Goal: Task Accomplishment & Management: Use online tool/utility

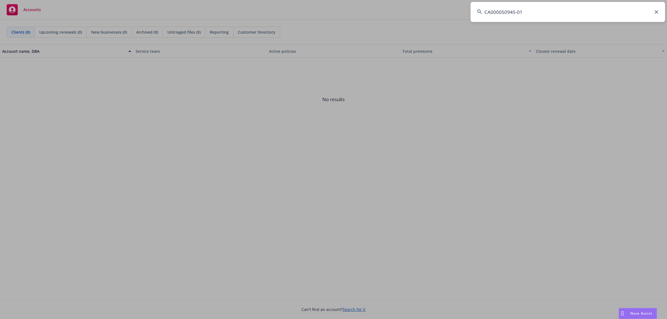
click at [633, 7] on input "CA000050945-01" at bounding box center [567, 12] width 194 height 20
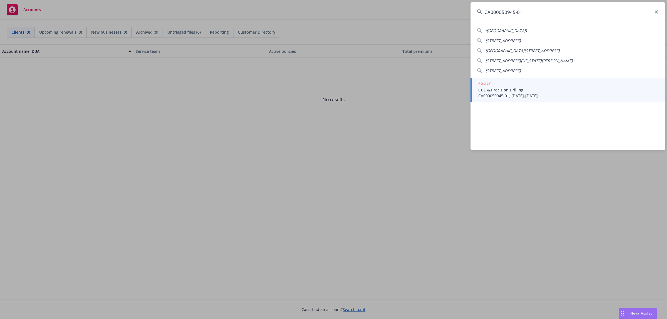
type input "CA000050945-01"
click at [506, 88] on span "CUC & Precision Drilling" at bounding box center [568, 90] width 180 height 6
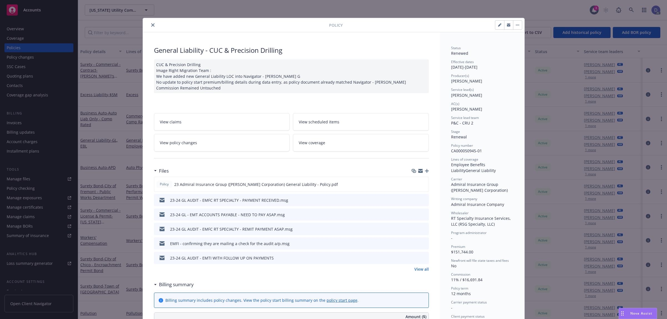
click at [152, 25] on button "close" at bounding box center [152, 25] width 7 height 7
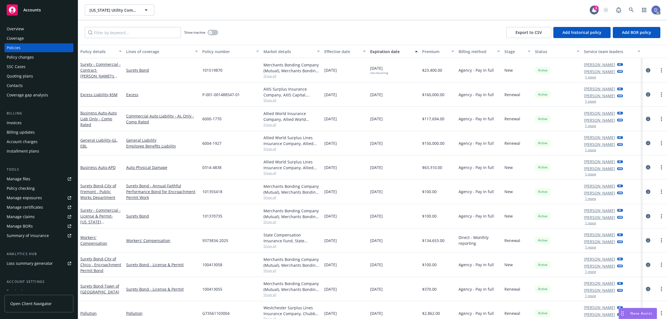
click at [21, 27] on div "Overview" at bounding box center [15, 28] width 17 height 9
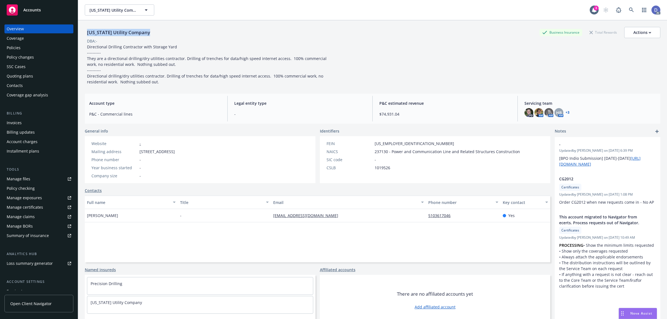
copy div "California Utility Company"
drag, startPoint x: 147, startPoint y: 34, endPoint x: 87, endPoint y: 36, distance: 60.3
click at [87, 36] on div "California Utility Company Business Insurance Total Rewards Actions" at bounding box center [372, 32] width 575 height 11
click at [24, 216] on div "Manage claims" at bounding box center [21, 216] width 28 height 9
click at [24, 177] on div "Manage files" at bounding box center [19, 178] width 24 height 9
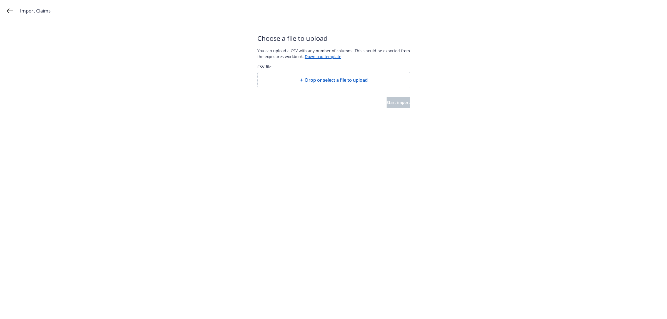
click at [336, 79] on span "Drop or select a file to upload" at bounding box center [336, 80] width 63 height 7
click at [348, 79] on span "Drop or select a file to upload" at bounding box center [336, 80] width 63 height 7
click at [388, 103] on span "Start import" at bounding box center [398, 102] width 24 height 5
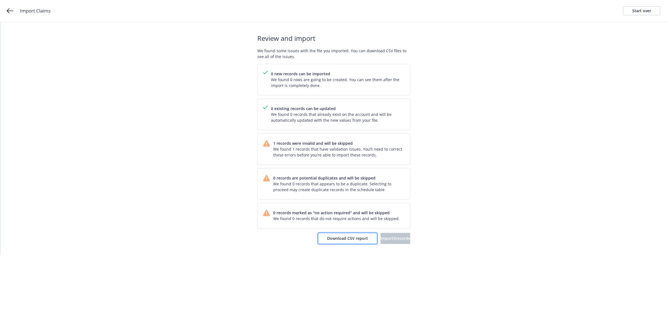
click at [332, 240] on span "Download CSV report" at bounding box center [347, 238] width 41 height 5
click at [645, 13] on div "Start over" at bounding box center [641, 11] width 19 height 8
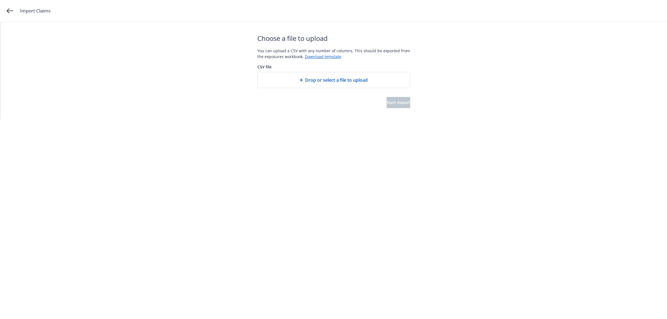
click at [378, 81] on div "Drop or select a file to upload" at bounding box center [333, 80] width 143 height 7
click at [406, 106] on button "Start import" at bounding box center [398, 102] width 24 height 11
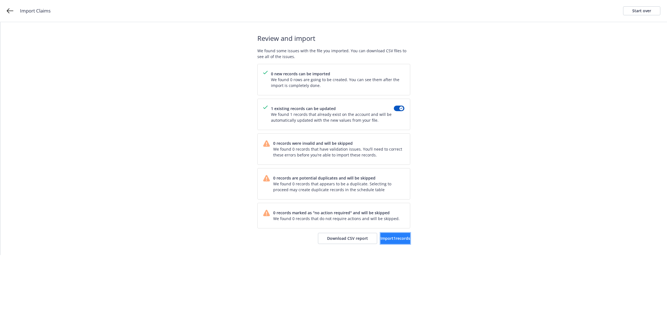
click at [382, 244] on button "Import 1 records" at bounding box center [395, 238] width 30 height 11
click at [389, 237] on span "View accounts" at bounding box center [387, 238] width 27 height 5
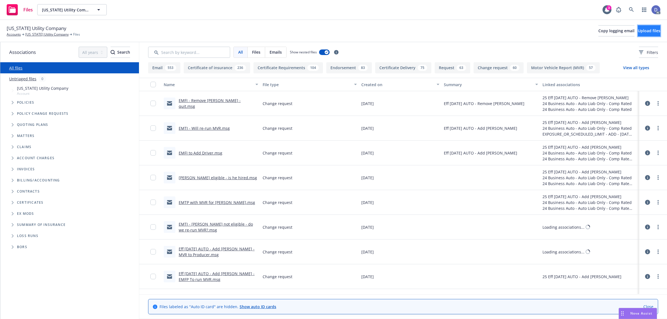
click at [643, 34] on button "Upload files" at bounding box center [649, 30] width 23 height 11
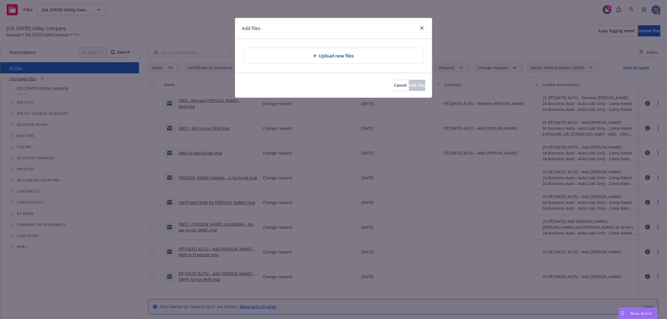
click at [388, 63] on div "Upload new files" at bounding box center [333, 56] width 178 height 16
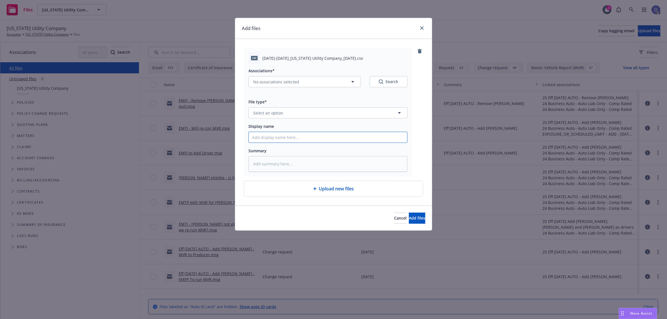
click at [368, 142] on input "Display name" at bounding box center [328, 137] width 158 height 11
paste input "2023-2024_California Utility Company_8-15-2025"
type textarea "x"
type input "2023-2024_California Utility Company_8-15-2025"
click at [379, 114] on button "Select an option" at bounding box center [327, 112] width 159 height 11
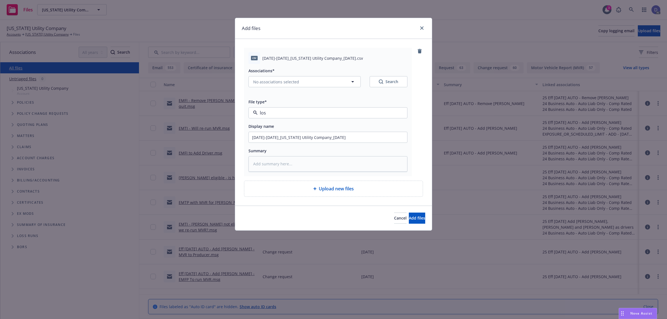
type input "loss"
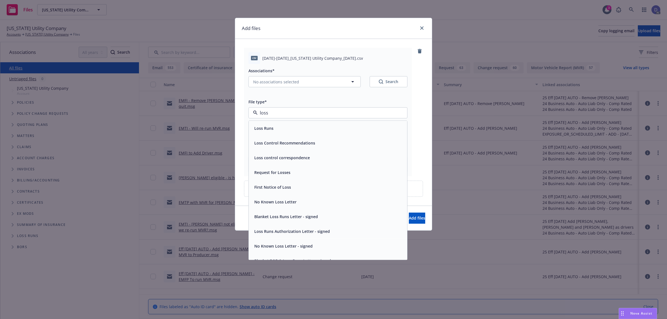
click at [373, 126] on div "Loss Runs" at bounding box center [328, 128] width 152 height 8
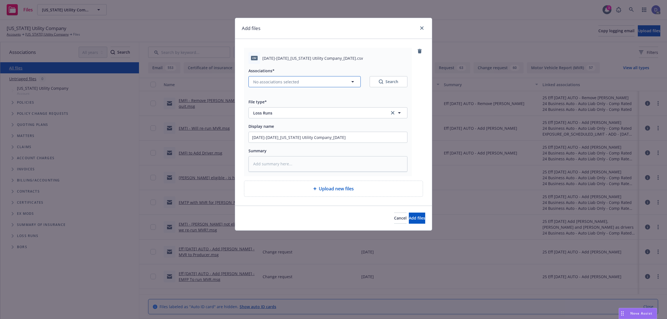
click at [252, 80] on button "No associations selected" at bounding box center [304, 81] width 112 height 11
type textarea "x"
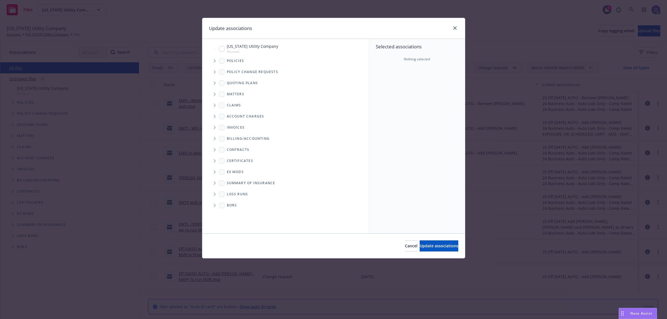
click at [214, 62] on icon "Tree Example" at bounding box center [215, 60] width 2 height 3
click at [362, 85] on div "Quoting plans" at bounding box center [288, 83] width 161 height 11
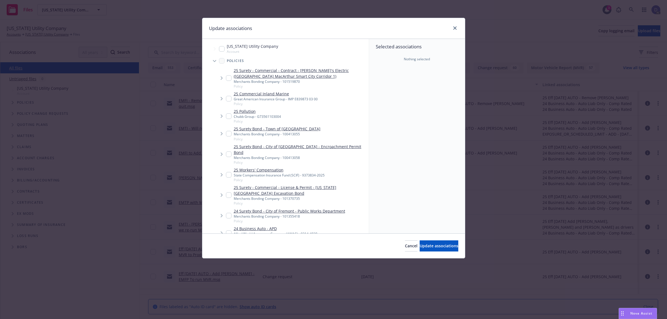
scroll to position [249, 0]
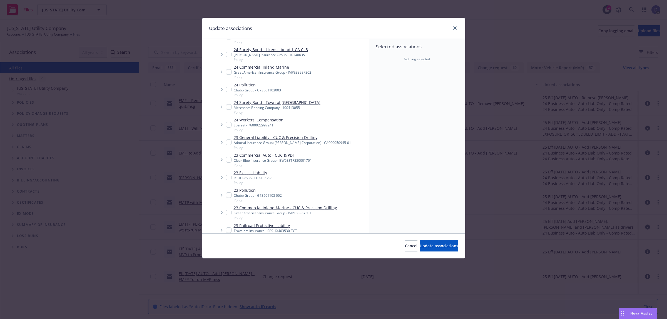
click at [305, 140] on div "Admiral Insurance Group (W.R. Berkley Corporation) - CA000050945-01" at bounding box center [292, 142] width 117 height 5
checkbox input "true"
click at [420, 246] on span "Update associations" at bounding box center [439, 245] width 39 height 5
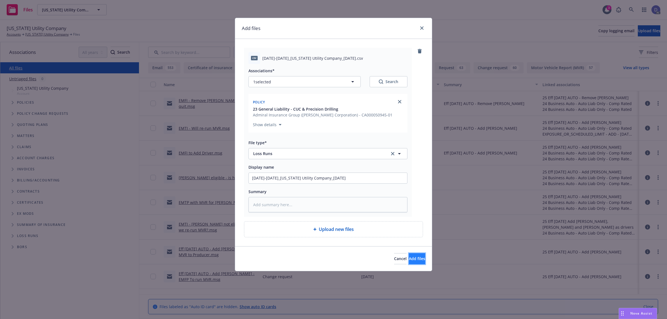
click at [410, 257] on span "Add files" at bounding box center [417, 258] width 16 height 5
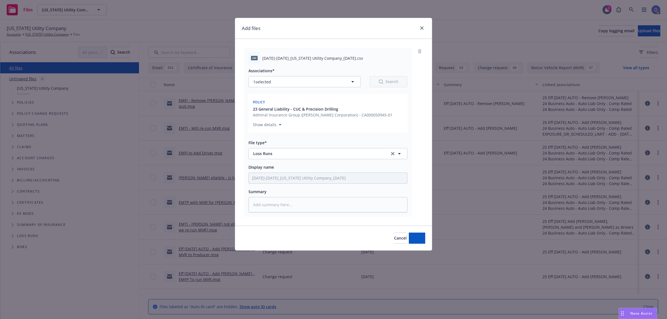
type textarea "x"
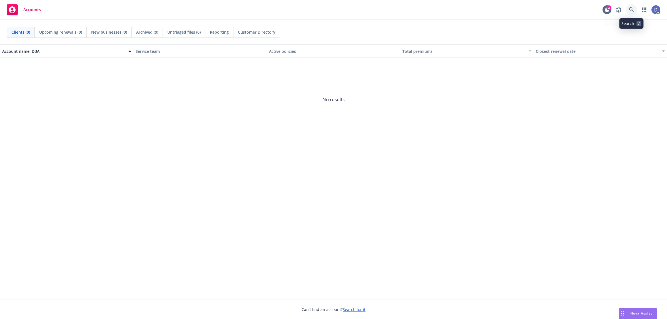
click at [636, 10] on link at bounding box center [631, 9] width 11 height 11
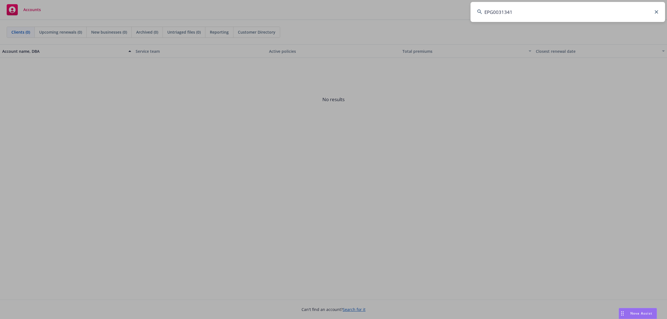
click at [550, 21] on input "EPG0031341" at bounding box center [567, 12] width 194 height 20
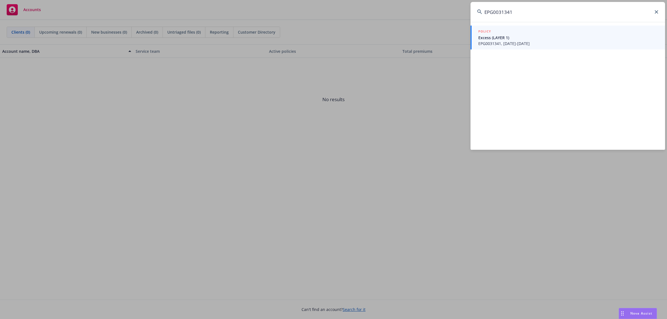
type input "EPG0031341"
click at [524, 42] on span "EPG0031341, [DATE]-[DATE]" at bounding box center [568, 44] width 180 height 6
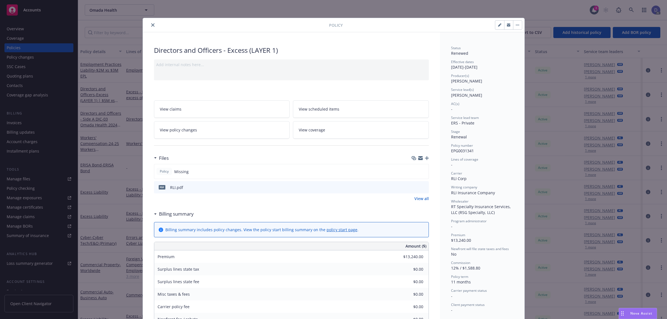
click at [152, 26] on button "close" at bounding box center [152, 25] width 7 height 7
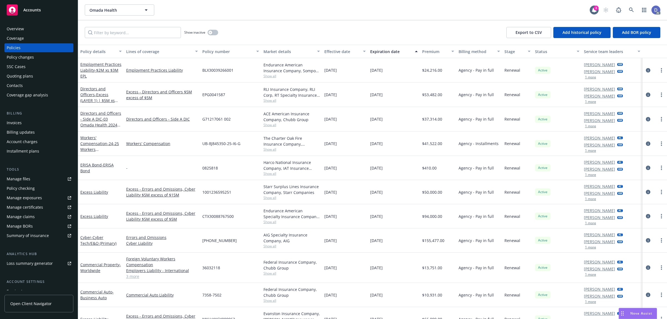
click at [28, 29] on div "Overview" at bounding box center [39, 28] width 64 height 9
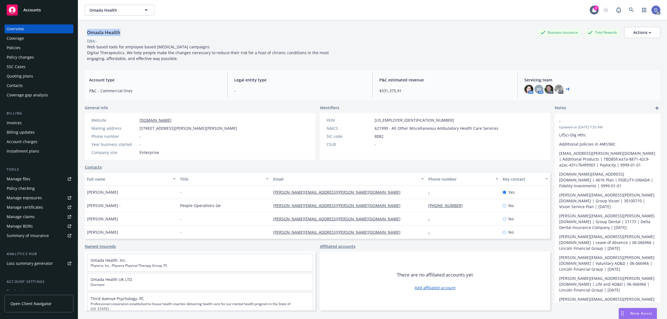
copy div "Omada Health"
drag, startPoint x: 122, startPoint y: 34, endPoint x: 87, endPoint y: 36, distance: 35.6
click at [87, 36] on div "Omada Health Business Insurance Total Rewards Actions" at bounding box center [372, 32] width 575 height 11
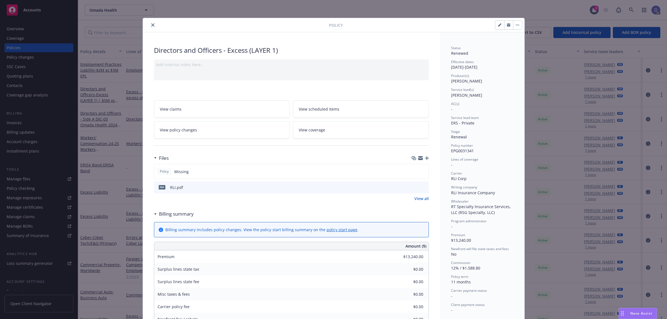
scroll to position [17, 0]
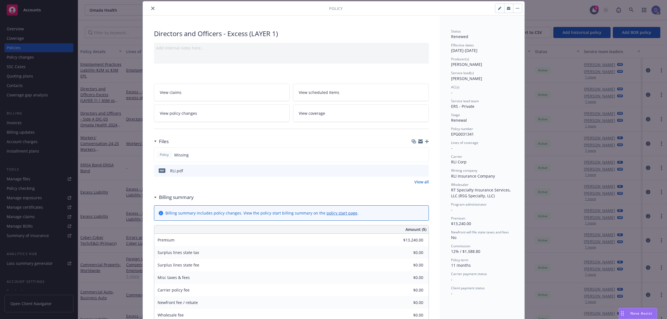
click at [469, 134] on span "EPG0031341" at bounding box center [462, 133] width 23 height 5
copy span "EPG0031341"
click at [151, 10] on icon "close" at bounding box center [152, 8] width 3 height 3
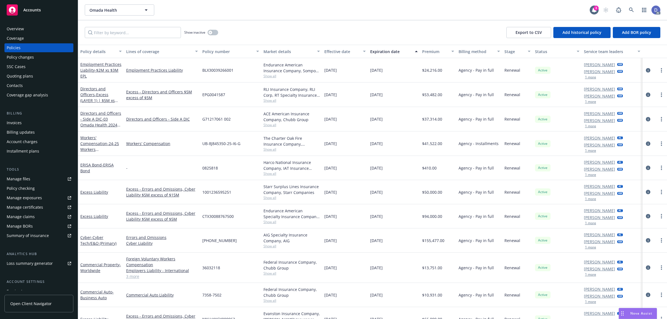
click at [24, 30] on div "Overview" at bounding box center [39, 28] width 64 height 9
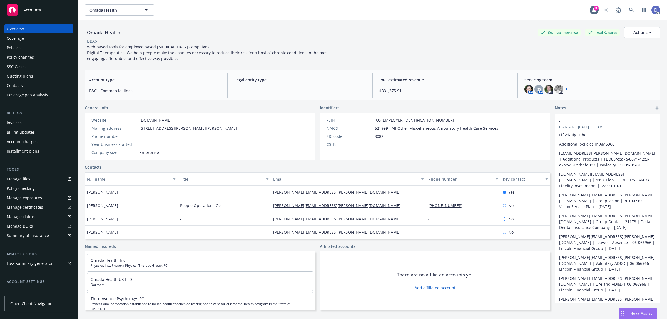
click at [34, 215] on link "Manage claims" at bounding box center [38, 216] width 69 height 9
click at [20, 178] on div "Manage files" at bounding box center [19, 178] width 24 height 9
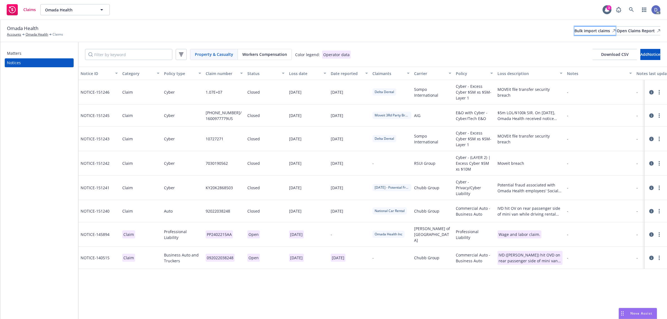
click at [574, 31] on div "Bulk import claims" at bounding box center [594, 31] width 41 height 8
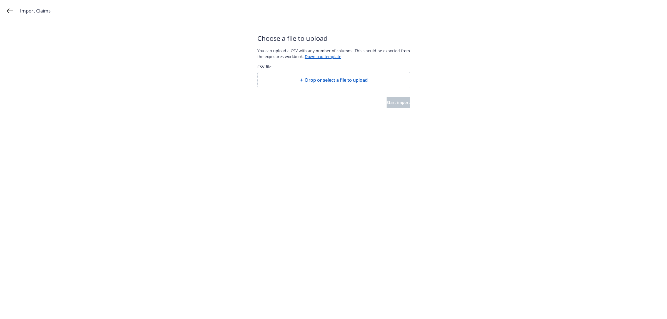
click at [355, 77] on span "Drop or select a file to upload" at bounding box center [336, 80] width 63 height 7
click at [401, 103] on button "Start import" at bounding box center [398, 102] width 24 height 11
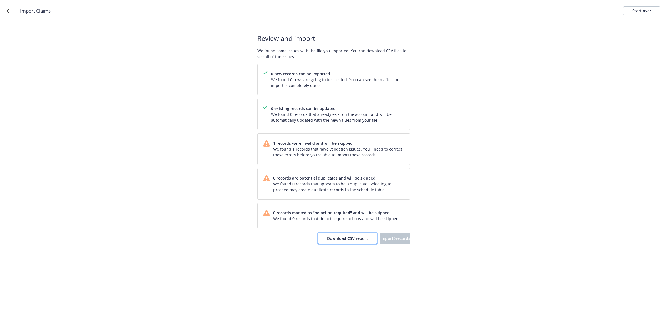
click at [336, 241] on span "Download CSV report" at bounding box center [347, 238] width 41 height 5
click at [630, 15] on link "Start over" at bounding box center [641, 10] width 37 height 9
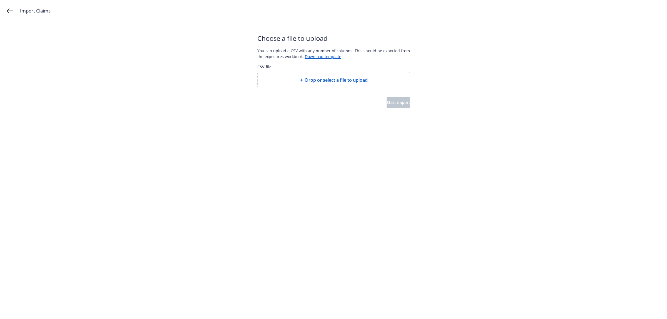
click at [338, 88] on div at bounding box center [333, 92] width 153 height 9
click at [338, 87] on div "Drop or select a file to upload" at bounding box center [334, 80] width 152 height 16
click at [392, 108] on div "Choose a file to upload You can upload a CSV with any number of columns. This s…" at bounding box center [333, 70] width 153 height 97
click at [393, 107] on button "Start import" at bounding box center [398, 102] width 24 height 11
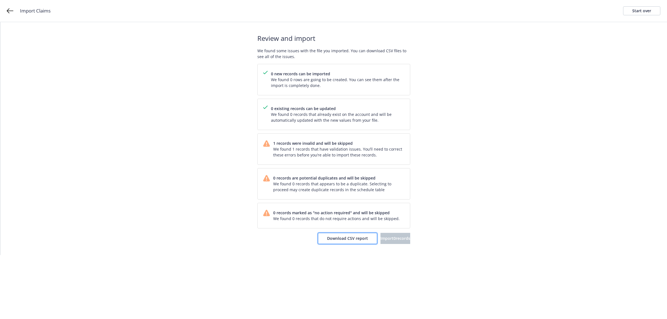
click at [327, 239] on span "Download CSV report" at bounding box center [347, 238] width 41 height 5
click at [637, 13] on div "Start over" at bounding box center [641, 11] width 19 height 8
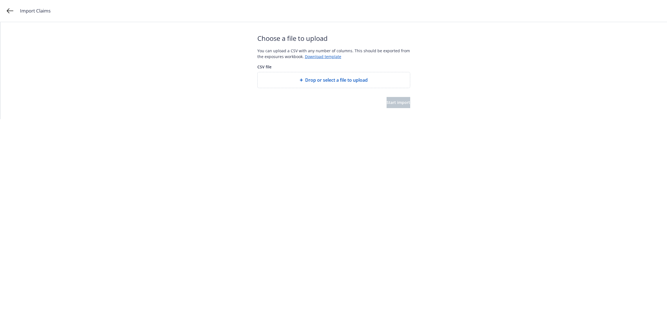
click at [349, 84] on div "Drop or select a file to upload" at bounding box center [334, 80] width 152 height 16
click at [395, 106] on button "Start import" at bounding box center [398, 102] width 24 height 11
click at [392, 101] on span "Start import" at bounding box center [398, 102] width 24 height 5
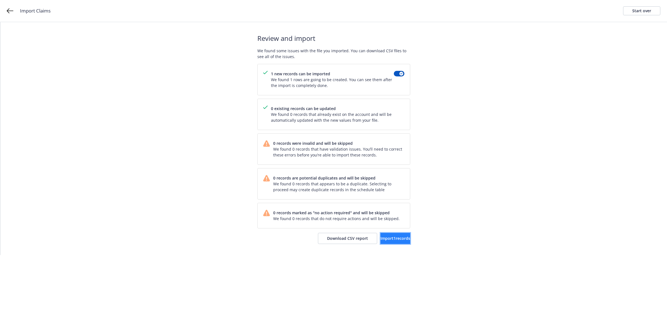
click at [394, 242] on button "Import 1 records" at bounding box center [395, 238] width 30 height 11
click at [376, 239] on span "View accounts" at bounding box center [387, 238] width 27 height 5
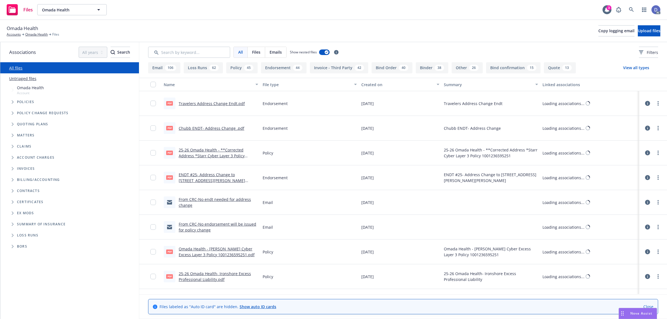
click at [635, 38] on div "Omada Health Accounts Omada Health Files Copy logging email Upload files" at bounding box center [333, 31] width 667 height 22
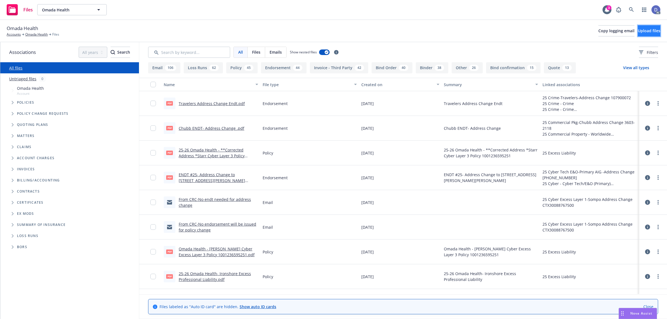
click at [638, 36] on button "Upload files" at bounding box center [649, 30] width 23 height 11
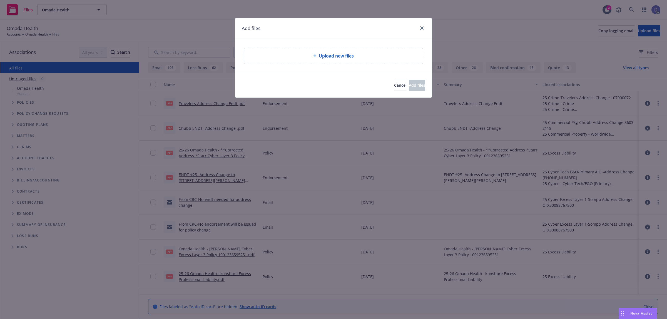
click at [347, 61] on div "Upload new files" at bounding box center [333, 56] width 178 height 16
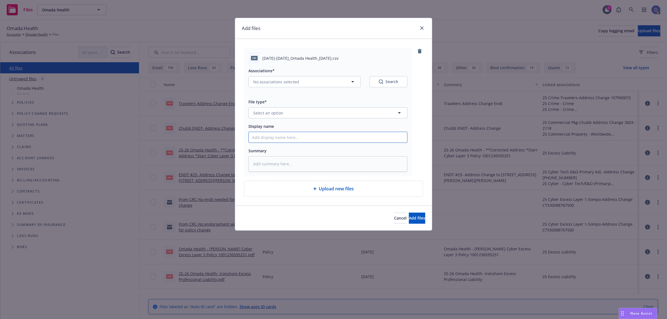
click at [353, 138] on input "Display name" at bounding box center [328, 137] width 158 height 11
paste input "2022-2023_Omada Health_8-13-2025"
type textarea "x"
type input "2022-2023_Omada Health_8-13-2025"
click at [361, 117] on button "Select an option" at bounding box center [327, 112] width 159 height 11
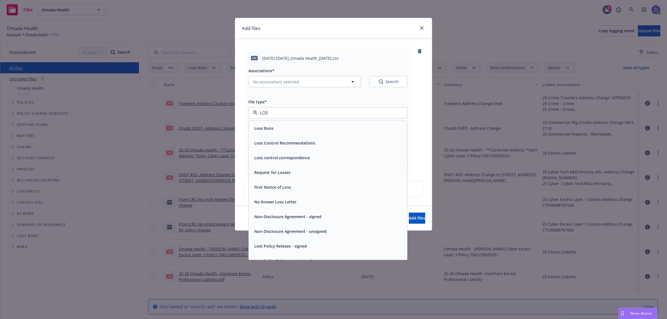
type input "LOSS"
click at [360, 128] on div "Loss Runs" at bounding box center [328, 128] width 152 height 8
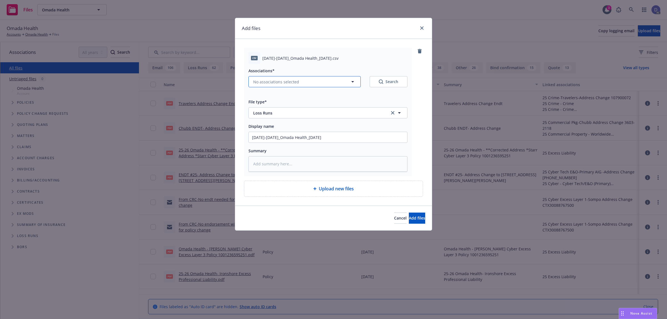
click at [308, 83] on button "No associations selected" at bounding box center [304, 81] width 112 height 11
type textarea "x"
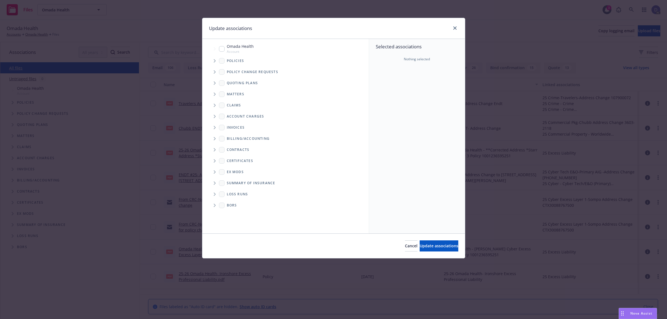
click at [214, 61] on icon "Tree Example" at bounding box center [215, 60] width 2 height 3
click at [396, 90] on div "Selected associations Nothing selected" at bounding box center [417, 136] width 96 height 194
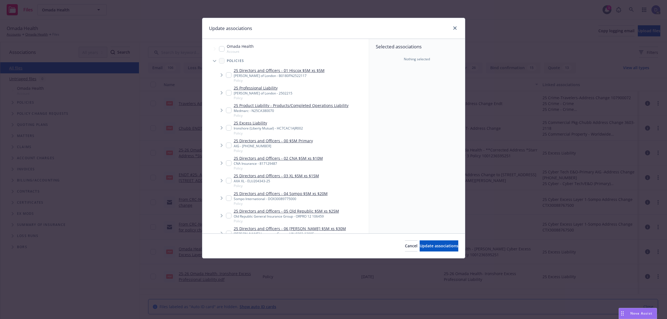
scroll to position [946, 0]
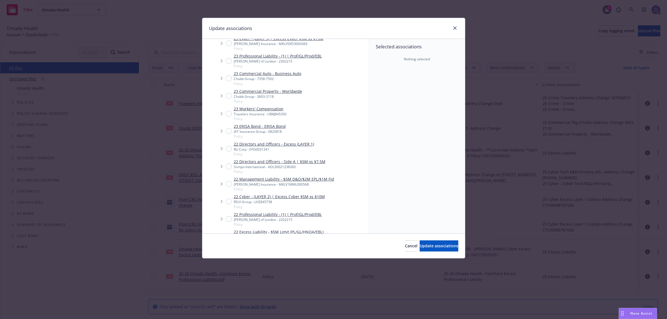
click at [288, 147] on div "RLI Corp - EPG0031341" at bounding box center [274, 149] width 80 height 5
checkbox input "true"
click at [421, 246] on span "Update associations" at bounding box center [439, 245] width 39 height 5
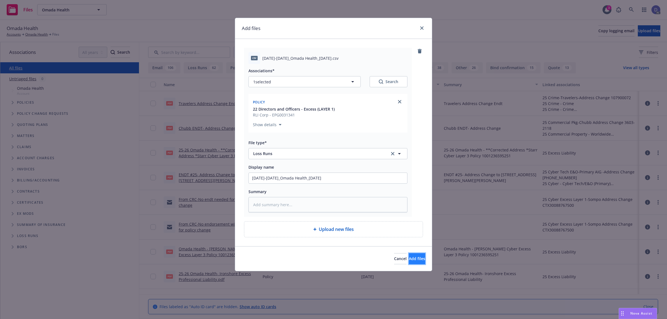
click at [413, 256] on span "Add files" at bounding box center [417, 258] width 16 height 5
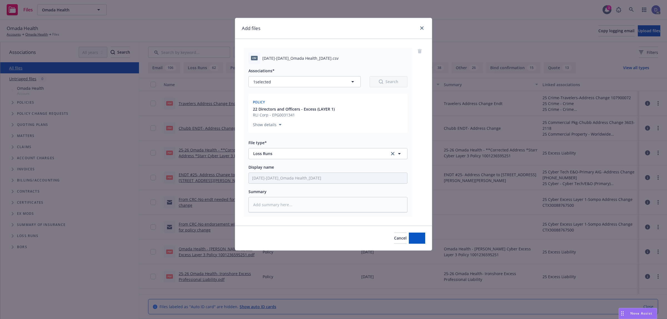
type textarea "x"
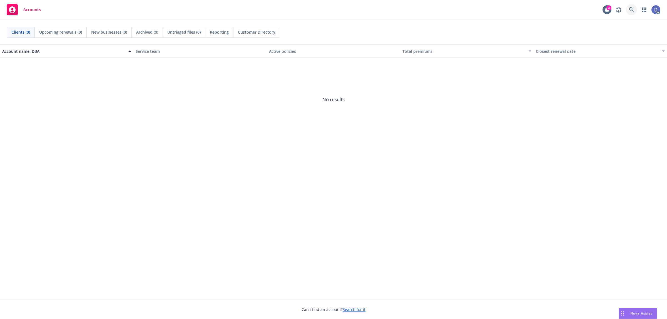
click at [633, 12] on icon at bounding box center [631, 9] width 5 height 5
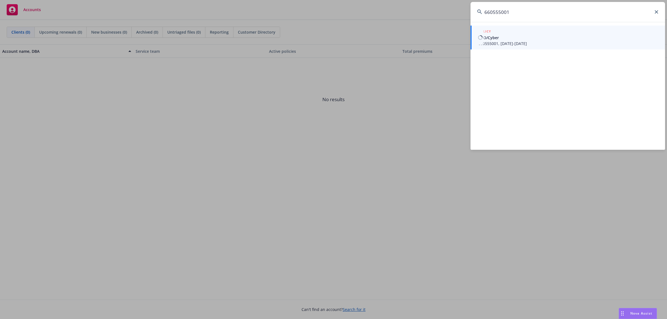
type input "660555001"
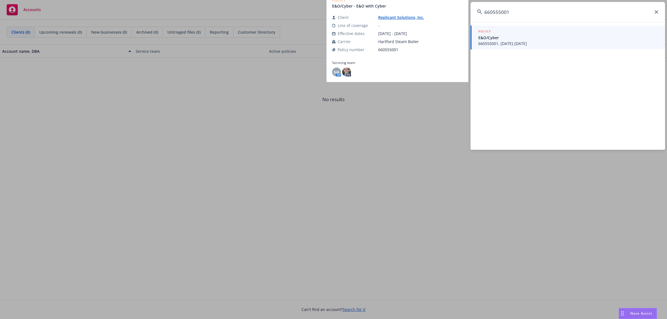
click at [520, 43] on span "660555001, [DATE]-[DATE]" at bounding box center [568, 44] width 180 height 6
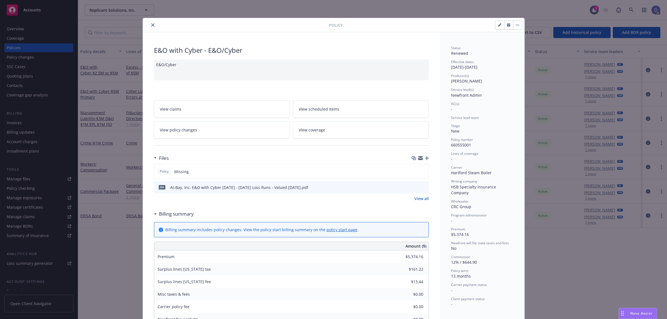
click at [151, 24] on icon "close" at bounding box center [152, 24] width 3 height 3
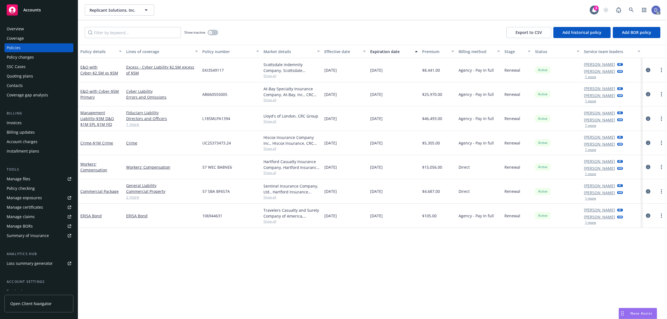
click at [39, 28] on div "Overview" at bounding box center [39, 28] width 64 height 9
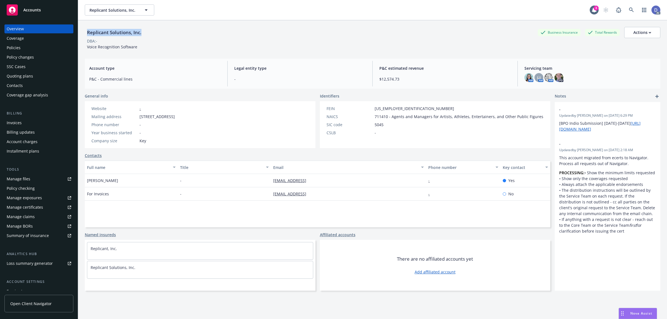
copy div "Replicant Solutions, Inc."
drag, startPoint x: 146, startPoint y: 35, endPoint x: 88, endPoint y: 36, distance: 58.4
click at [88, 36] on div "Replicant Solutions, Inc. Business Insurance Total Rewards Actions" at bounding box center [372, 32] width 575 height 11
click at [38, 213] on link "Manage claims" at bounding box center [38, 216] width 69 height 9
click at [27, 178] on div "Manage files" at bounding box center [19, 178] width 24 height 9
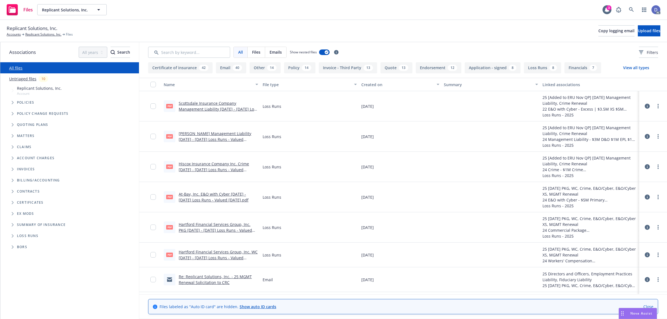
click at [645, 37] on div "Replicant Solutions, Inc. Accounts Replicant Solutions, Inc. Files Copy logging…" at bounding box center [333, 31] width 653 height 12
click at [645, 35] on button "Upload files" at bounding box center [649, 30] width 23 height 11
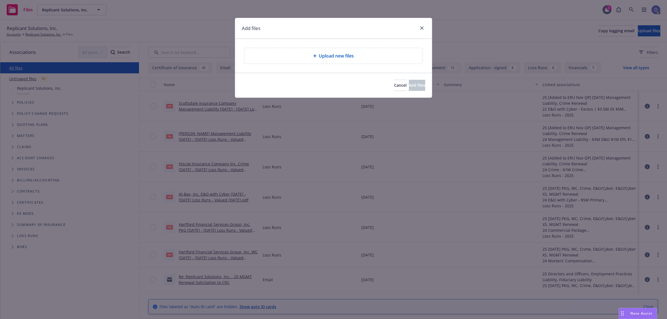
click at [331, 55] on span "Upload new files" at bounding box center [336, 56] width 35 height 7
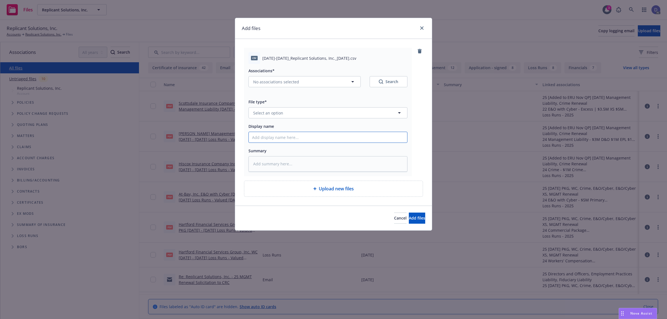
click at [329, 139] on input "Display name" at bounding box center [328, 137] width 158 height 11
paste input "2020-2021_Replicant Solutions, Inc._8-14-2025"
type input "2020-2021_Replicant Solutions, Inc._8-14-2025"
type textarea "x"
type input "2020-2021_Replicant Solutions, Inc._8-14-2025"
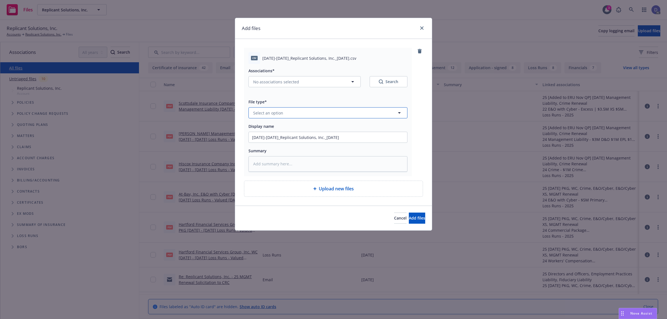
click at [343, 113] on button "Select an option" at bounding box center [327, 112] width 159 height 11
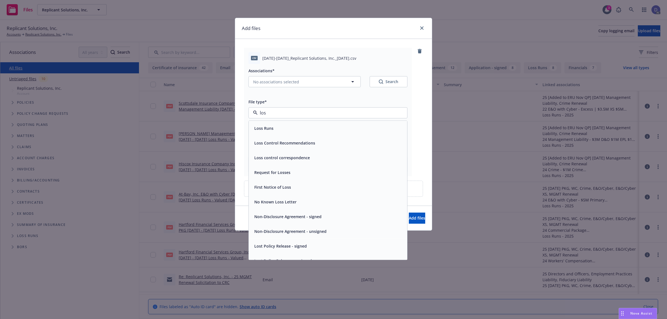
type input "loss"
click at [333, 123] on div "Loss Runs" at bounding box center [328, 128] width 158 height 15
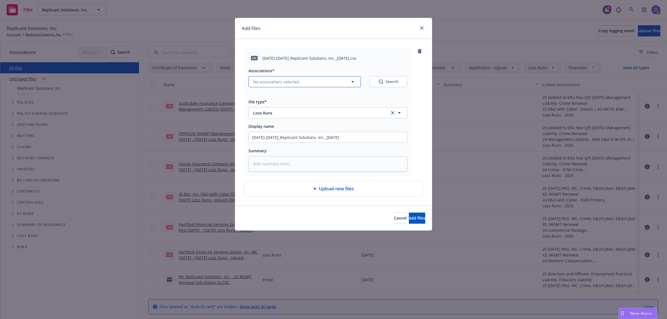
click at [298, 86] on button "No associations selected" at bounding box center [304, 81] width 112 height 11
type textarea "x"
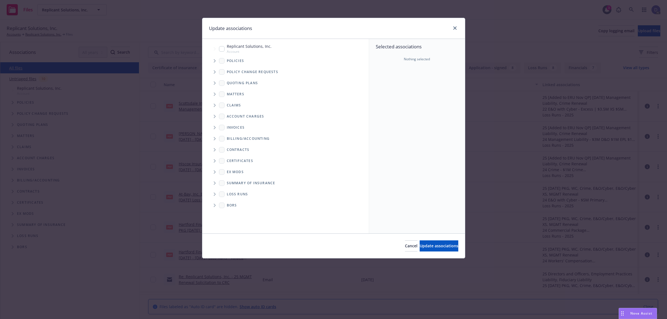
click at [215, 64] on span "Tree Example" at bounding box center [214, 60] width 9 height 9
click at [390, 84] on div "Selected associations Nothing selected" at bounding box center [417, 136] width 96 height 194
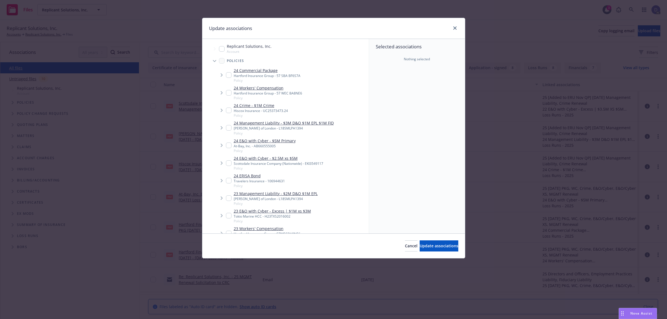
scroll to position [448, 0]
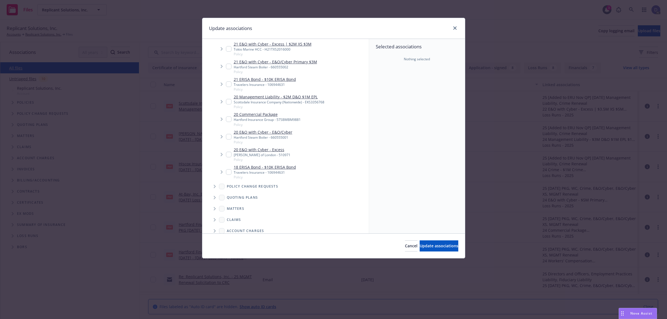
click at [269, 132] on link "20 E&O with Cyber - E&O/Cyber" at bounding box center [263, 132] width 59 height 6
checkbox input "true"
click at [442, 246] on span "Update associations" at bounding box center [439, 245] width 39 height 5
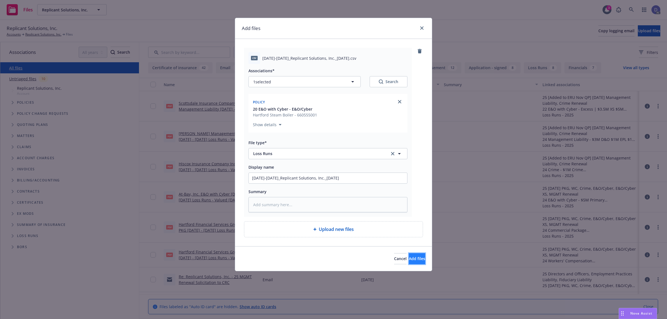
click at [413, 259] on span "Add files" at bounding box center [417, 258] width 16 height 5
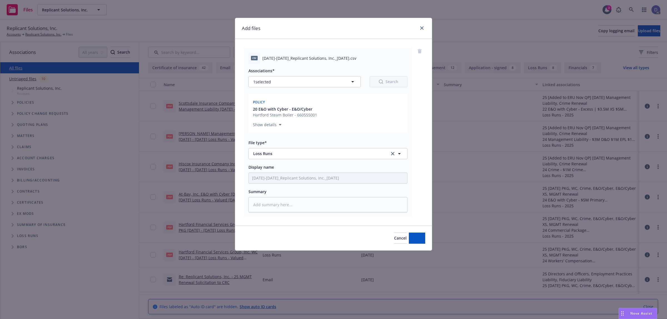
type textarea "x"
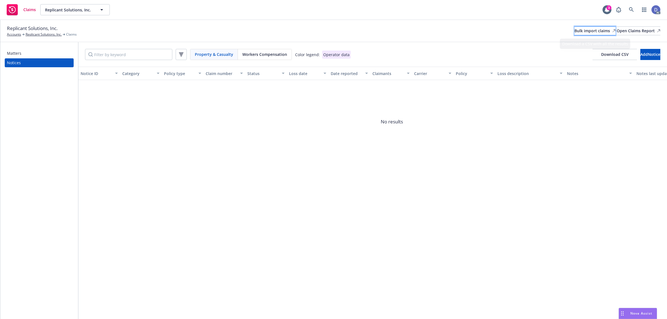
click at [574, 31] on div "Bulk import claims" at bounding box center [594, 31] width 41 height 8
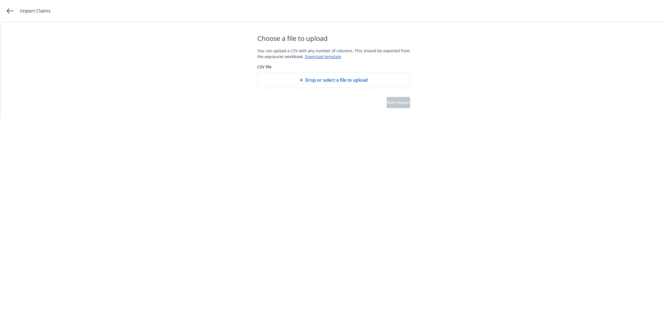
click at [355, 80] on span "Drop or select a file to upload" at bounding box center [336, 80] width 63 height 7
click at [393, 103] on span "Start import" at bounding box center [398, 102] width 24 height 5
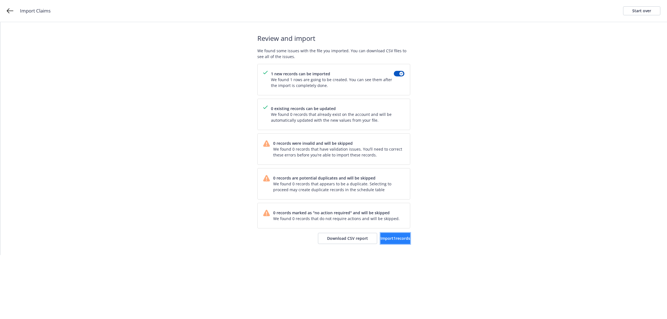
click at [380, 238] on span "Import 1 records" at bounding box center [395, 238] width 30 height 5
click at [381, 242] on link "View accounts" at bounding box center [388, 238] width 46 height 11
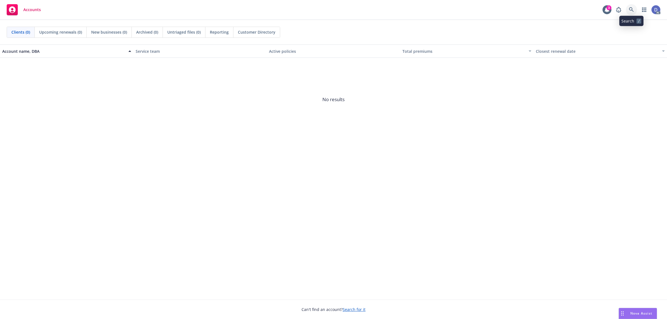
click at [631, 13] on link at bounding box center [631, 9] width 11 height 11
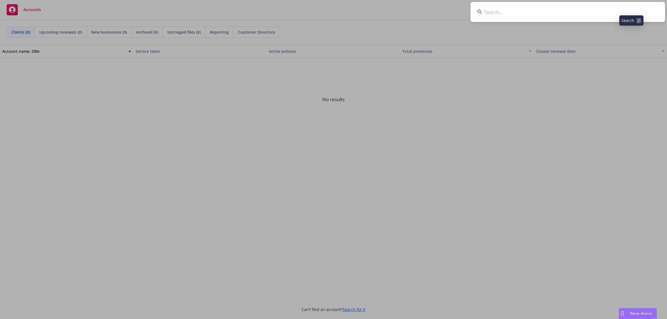
type input "MVE + Partners, Inc."
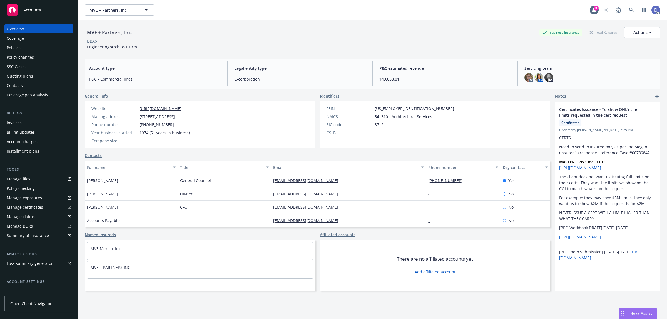
click at [31, 218] on div "Manage claims" at bounding box center [21, 216] width 28 height 9
click at [31, 178] on link "Manage files" at bounding box center [38, 178] width 69 height 9
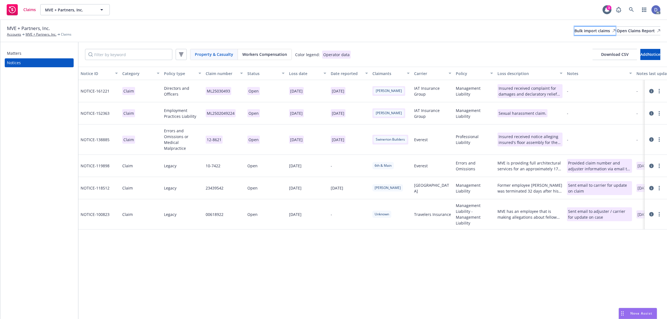
click at [574, 28] on div "Bulk import claims" at bounding box center [594, 31] width 41 height 8
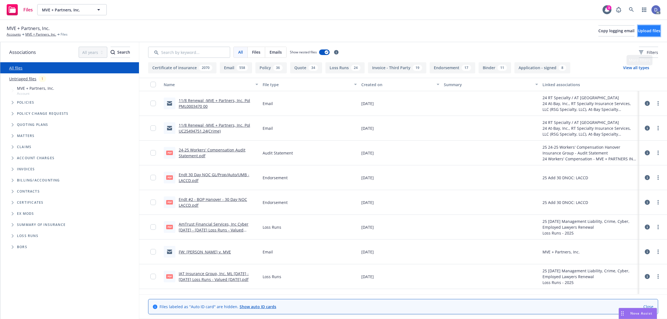
click at [643, 35] on button "Upload files" at bounding box center [649, 30] width 23 height 11
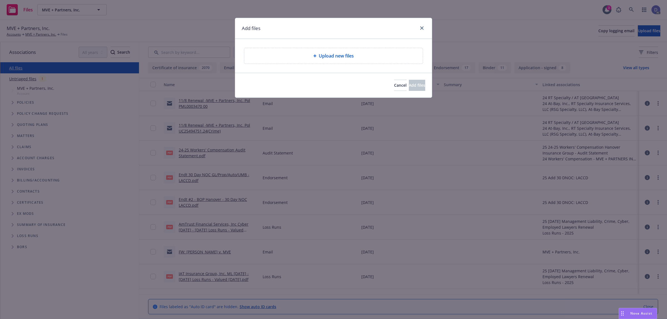
click at [350, 57] on span "Upload new files" at bounding box center [336, 56] width 35 height 7
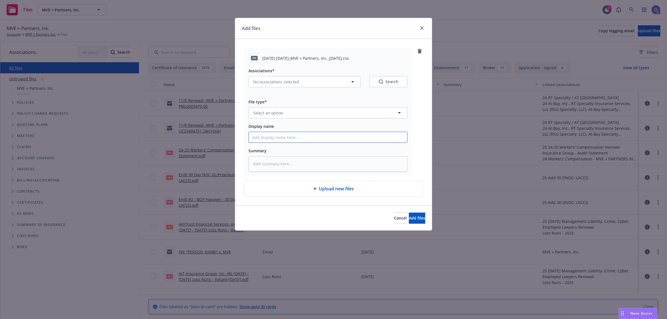
click at [366, 139] on input "Display name" at bounding box center [328, 137] width 158 height 11
paste input "2024-2025_MVE + Partners, Inc._8-12-2025"
type input "2024-2025_MVE + Partners, Inc._8-12-2025"
type textarea "x"
type input "2024-2025_MVE + Partners, Inc._8-12-2025"
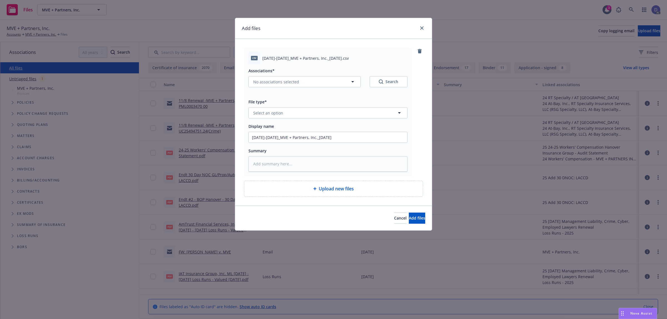
click at [377, 120] on div "Associations* No associations selected Search File type* Select an option Displ…" at bounding box center [327, 118] width 159 height 108
click at [383, 116] on button "Select an option" at bounding box center [327, 112] width 159 height 11
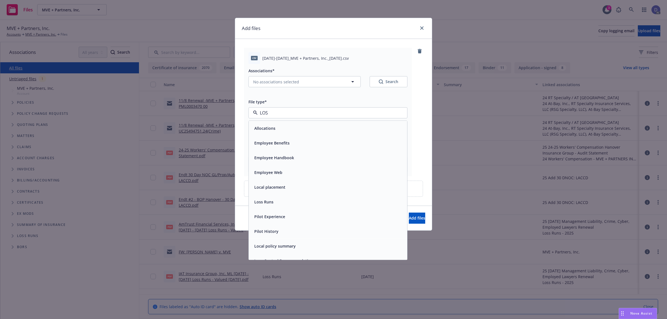
type input "LOSS"
click at [373, 127] on div "Loss Runs" at bounding box center [328, 128] width 152 height 8
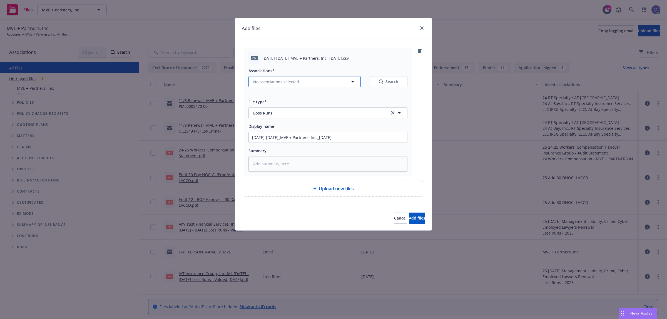
click at [276, 86] on button "No associations selected" at bounding box center [304, 81] width 112 height 11
type textarea "x"
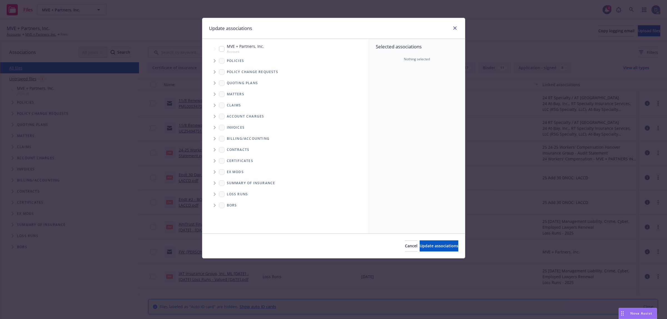
click at [215, 63] on span "Tree Example" at bounding box center [214, 60] width 9 height 9
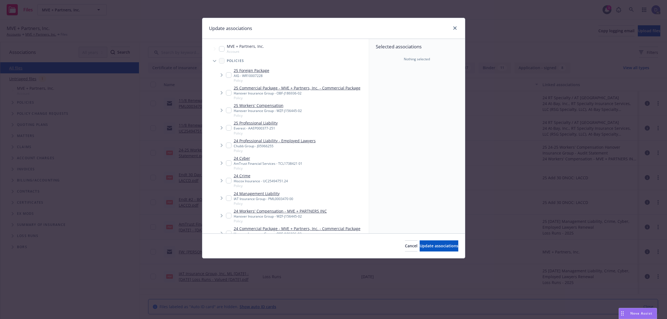
click at [381, 78] on div "Selected associations Nothing selected" at bounding box center [417, 136] width 96 height 194
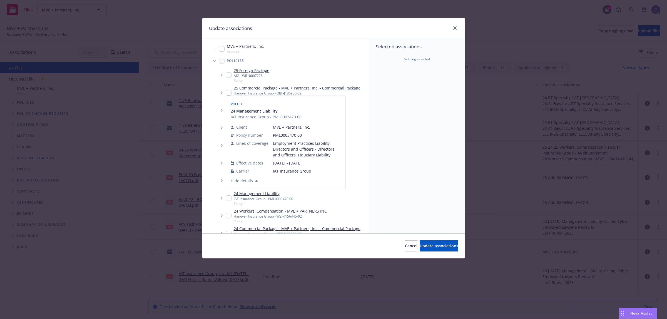
click at [265, 197] on div "IAT Insurance Group - PML0003470 00" at bounding box center [263, 198] width 59 height 5
checkbox input "true"
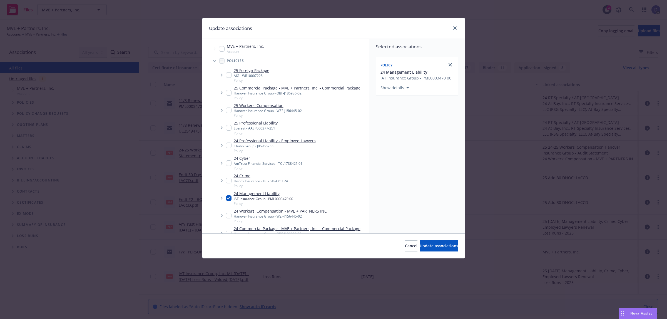
click at [454, 258] on div "Cancel Update associations" at bounding box center [333, 245] width 263 height 25
click at [443, 245] on span "Update associations" at bounding box center [439, 245] width 39 height 5
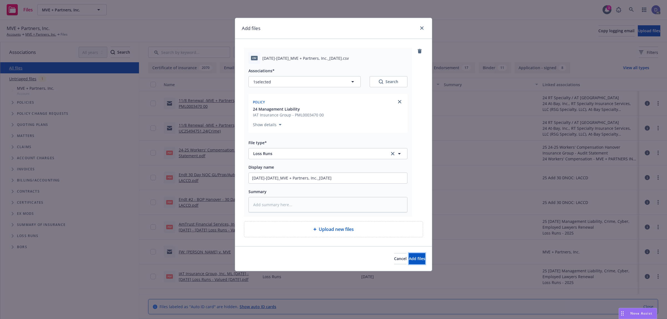
click at [420, 260] on button "Add files" at bounding box center [417, 258] width 16 height 11
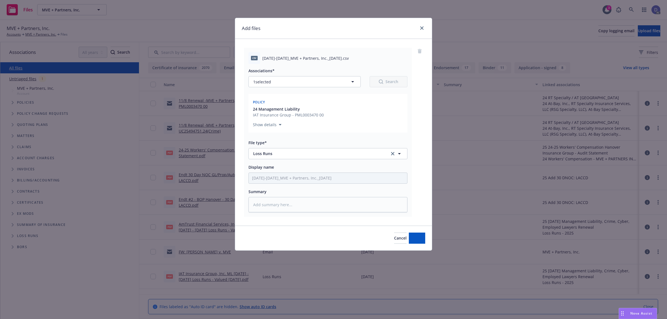
type textarea "x"
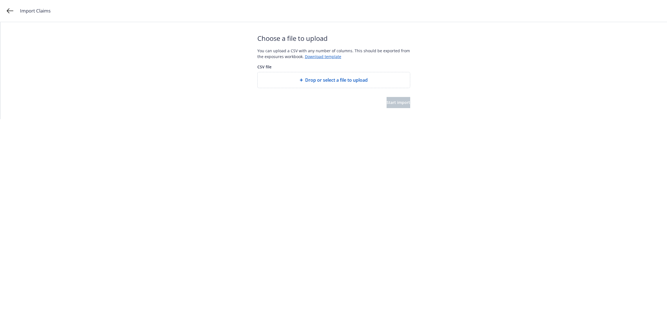
click at [330, 81] on span "Drop or select a file to upload" at bounding box center [336, 80] width 63 height 7
click at [394, 102] on span "Start import" at bounding box center [398, 102] width 24 height 5
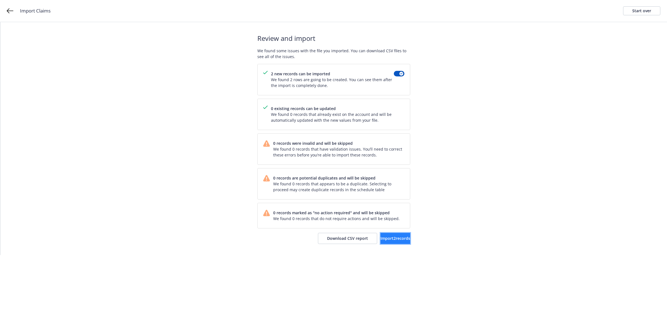
click at [386, 239] on span "Import 2 records" at bounding box center [395, 238] width 30 height 5
click at [380, 238] on span "View accounts" at bounding box center [387, 238] width 27 height 5
